Goal: Task Accomplishment & Management: Use online tool/utility

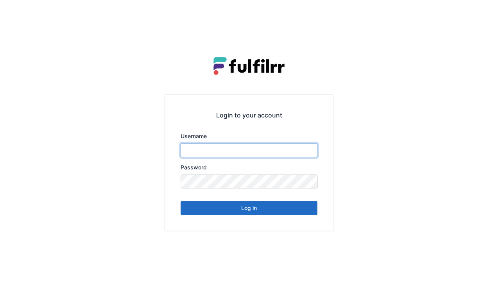
type input "******"
click at [251, 211] on button "Log in" at bounding box center [249, 208] width 137 height 14
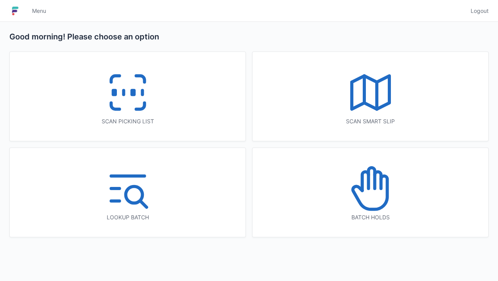
click at [144, 81] on icon at bounding box center [140, 79] width 8 height 6
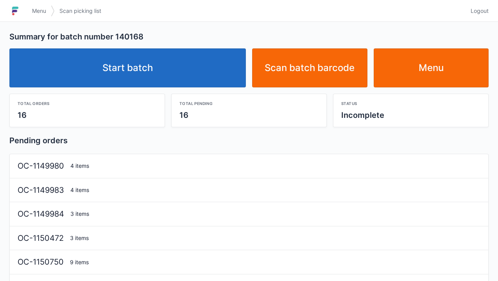
click at [192, 71] on link "Start batch" at bounding box center [127, 67] width 236 height 39
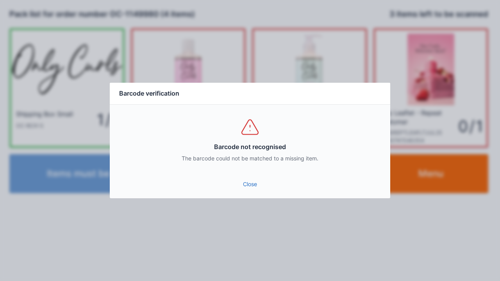
click at [253, 189] on link "Close" at bounding box center [250, 184] width 268 height 14
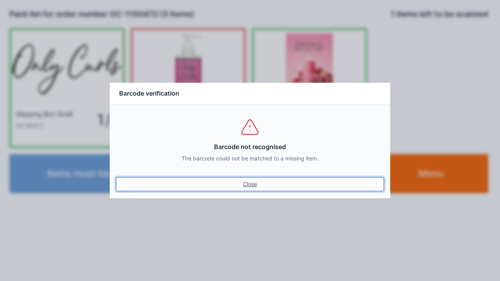
click at [248, 187] on link "Close" at bounding box center [250, 184] width 268 height 14
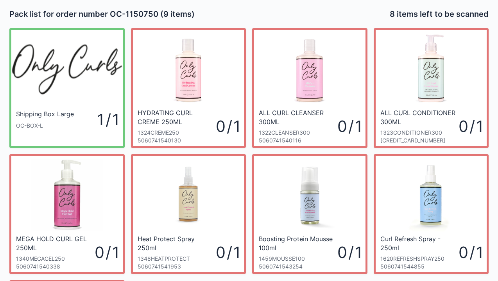
click at [315, 197] on img at bounding box center [310, 195] width 72 height 72
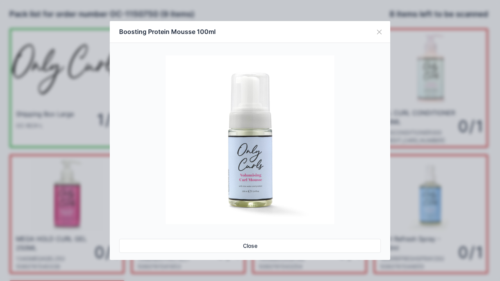
click at [246, 245] on link "Close" at bounding box center [250, 246] width 262 height 14
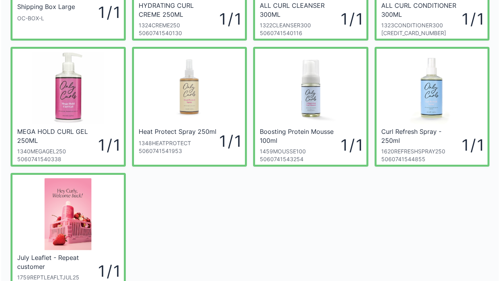
scroll to position [109, 0]
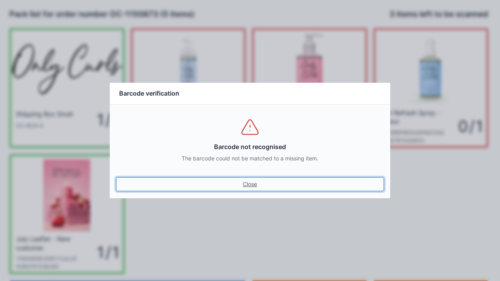
click at [247, 185] on link "Close" at bounding box center [250, 184] width 268 height 14
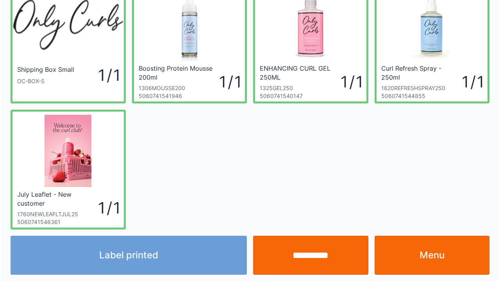
scroll to position [45, 0]
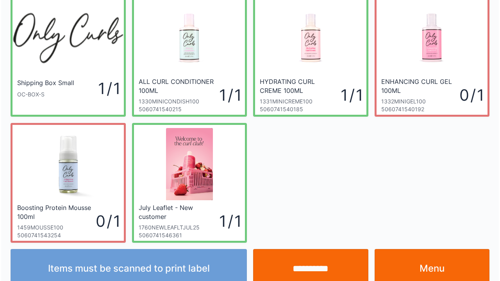
scroll to position [45, 0]
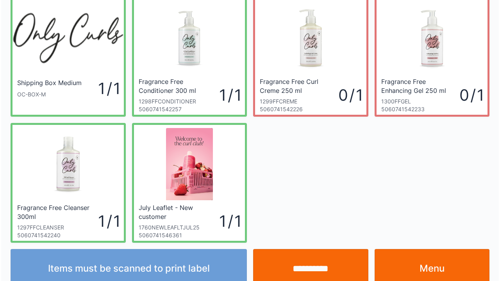
scroll to position [45, 0]
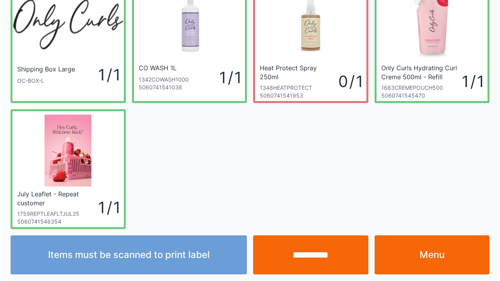
scroll to position [45, 0]
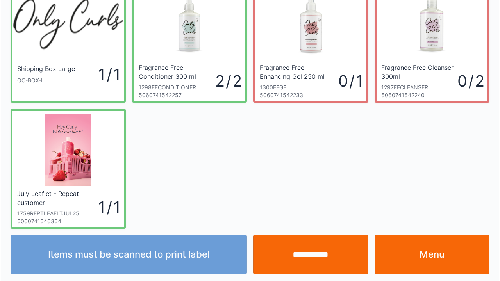
scroll to position [45, 0]
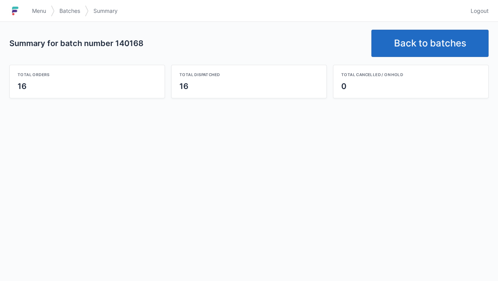
click at [438, 36] on link "Back to batches" at bounding box center [429, 43] width 117 height 27
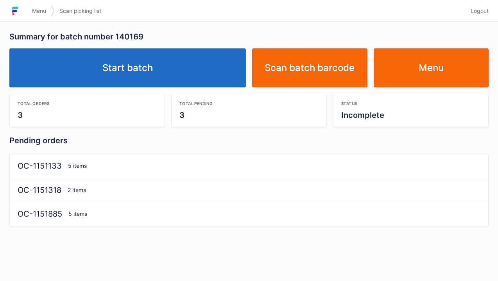
click at [198, 65] on link "Start batch" at bounding box center [127, 67] width 236 height 39
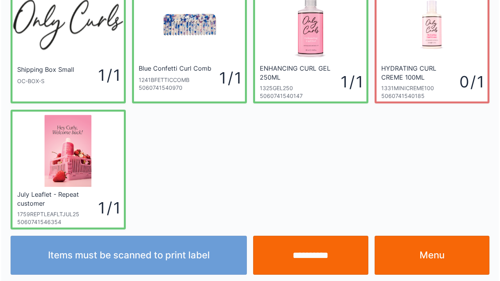
scroll to position [45, 0]
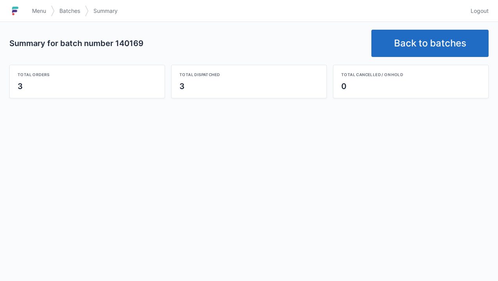
click at [428, 50] on link "Back to batches" at bounding box center [429, 43] width 117 height 27
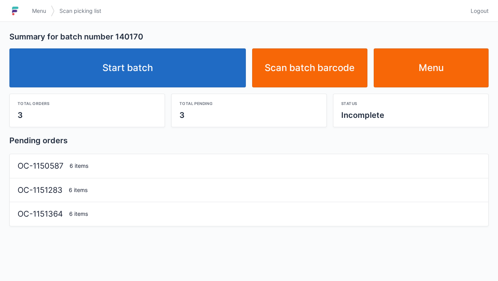
click at [171, 69] on link "Start batch" at bounding box center [127, 67] width 236 height 39
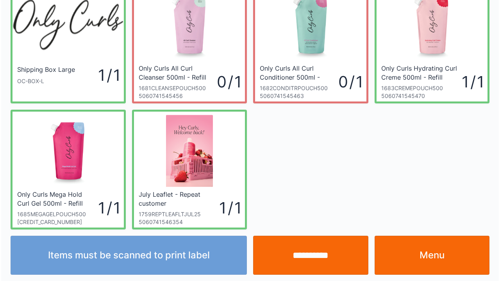
scroll to position [45, 0]
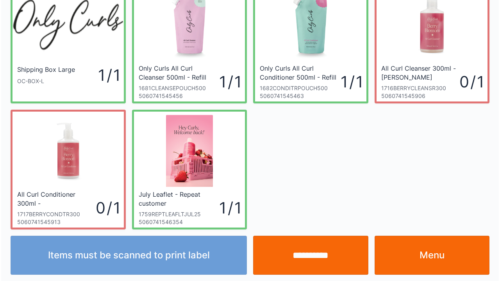
scroll to position [45, 0]
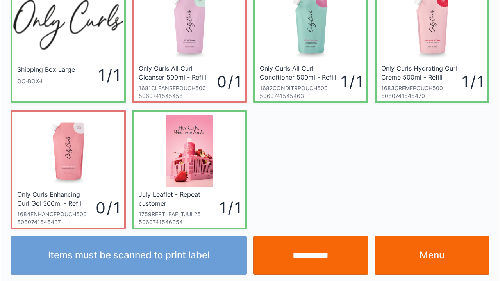
scroll to position [45, 0]
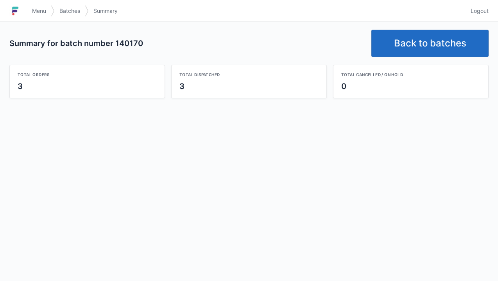
click at [445, 48] on link "Back to batches" at bounding box center [429, 43] width 117 height 27
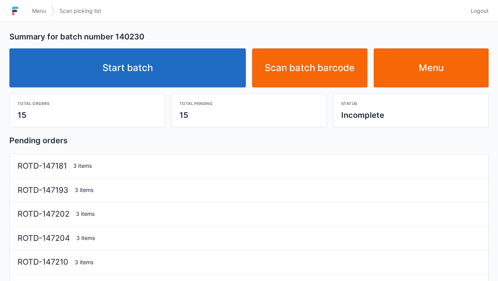
click at [193, 73] on link "Start batch" at bounding box center [127, 67] width 236 height 39
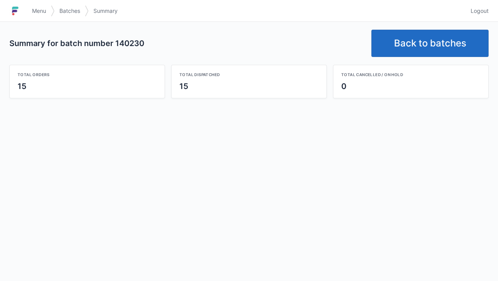
click at [405, 48] on link "Back to batches" at bounding box center [429, 43] width 117 height 27
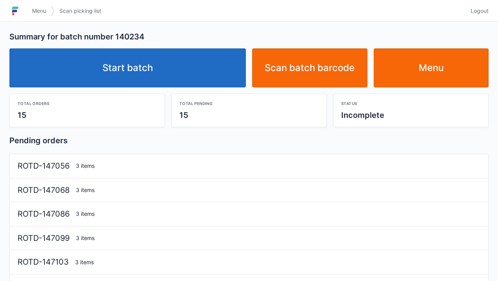
click at [182, 72] on link "Start batch" at bounding box center [127, 67] width 236 height 39
